Goal: Find specific page/section: Find specific page/section

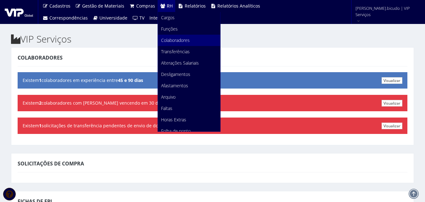
click at [184, 42] on span "Colaboradores" at bounding box center [175, 40] width 29 height 6
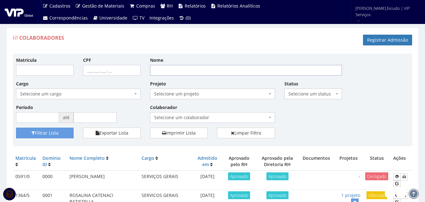
click at [206, 71] on input "Nome" at bounding box center [246, 70] width 192 height 11
type input "marcos da conceição leandro"
click at [16, 128] on button "Filtrar Lista" at bounding box center [45, 133] width 58 height 11
click at [50, 136] on button "Filtrar Lista" at bounding box center [45, 133] width 58 height 11
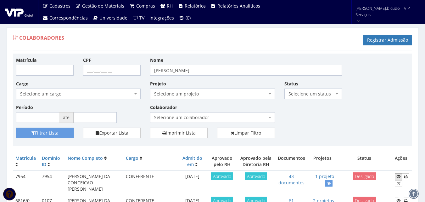
click at [399, 177] on icon at bounding box center [399, 176] width 4 height 4
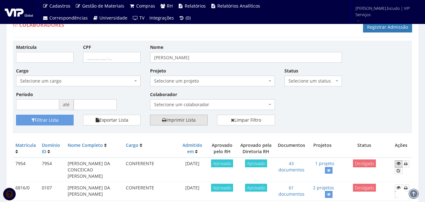
scroll to position [63, 0]
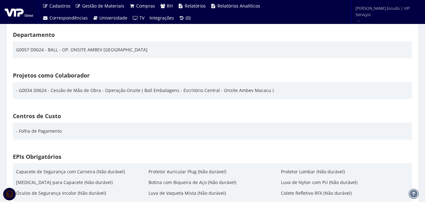
scroll to position [976, 0]
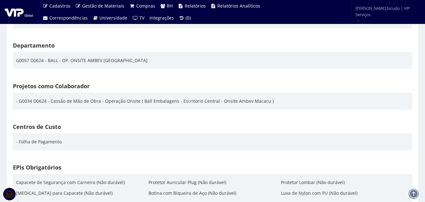
drag, startPoint x: 232, startPoint y: 102, endPoint x: 261, endPoint y: 101, distance: 29.6
click at [261, 101] on div "- G0034 D0624 - Cessão de Mão de Obra - Operação Onsite ( Ball Embalagens - Esc…" at bounding box center [145, 101] width 258 height 11
drag, startPoint x: 264, startPoint y: 101, endPoint x: 235, endPoint y: 97, distance: 29.0
click at [232, 101] on div "- G0034 D0624 - Cessão de Mão de Obra - Operação Onsite ( Ball Embalagens - Esc…" at bounding box center [145, 101] width 258 height 11
copy div "Ambev Macacu"
